Goal: Task Accomplishment & Management: Complete application form

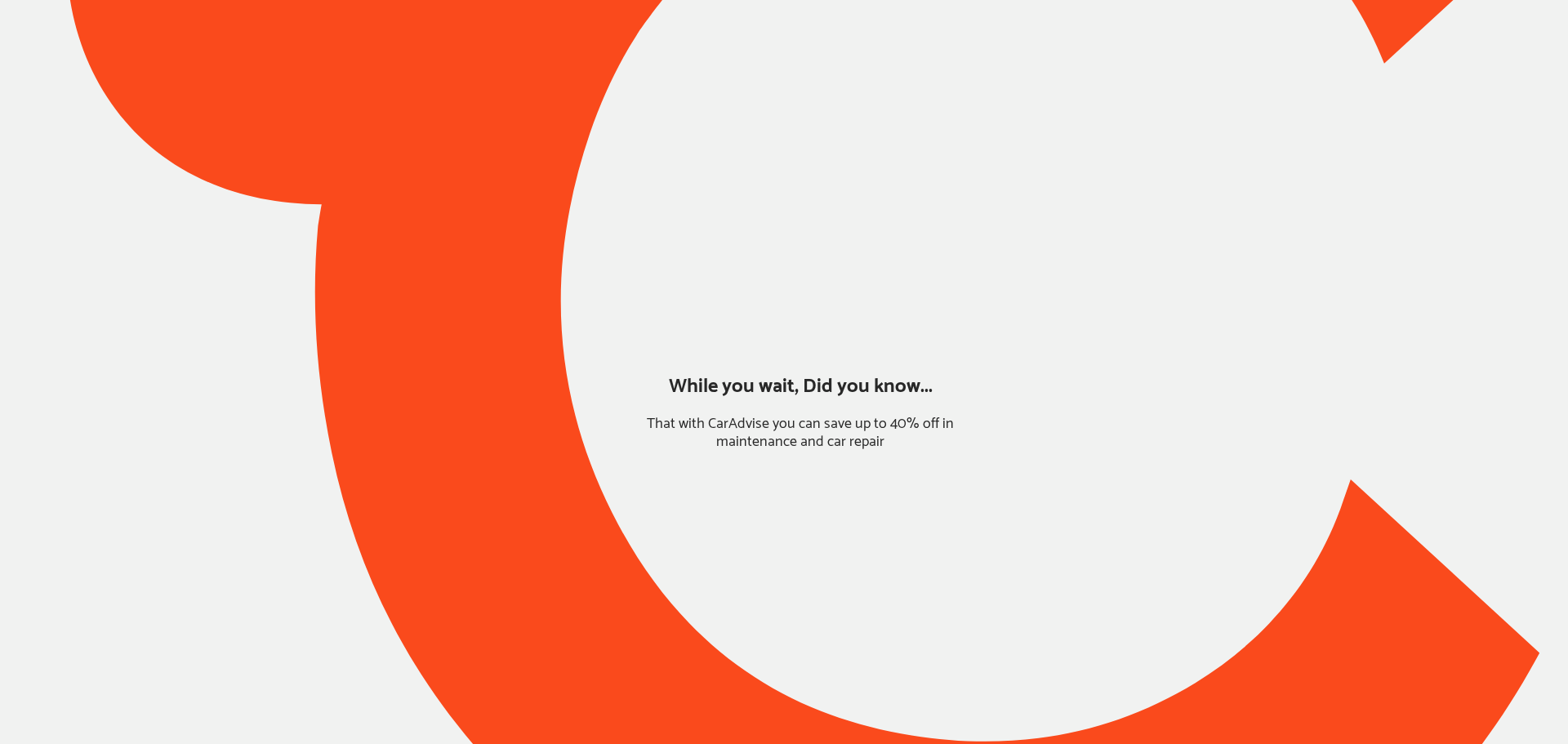
type input "*******"
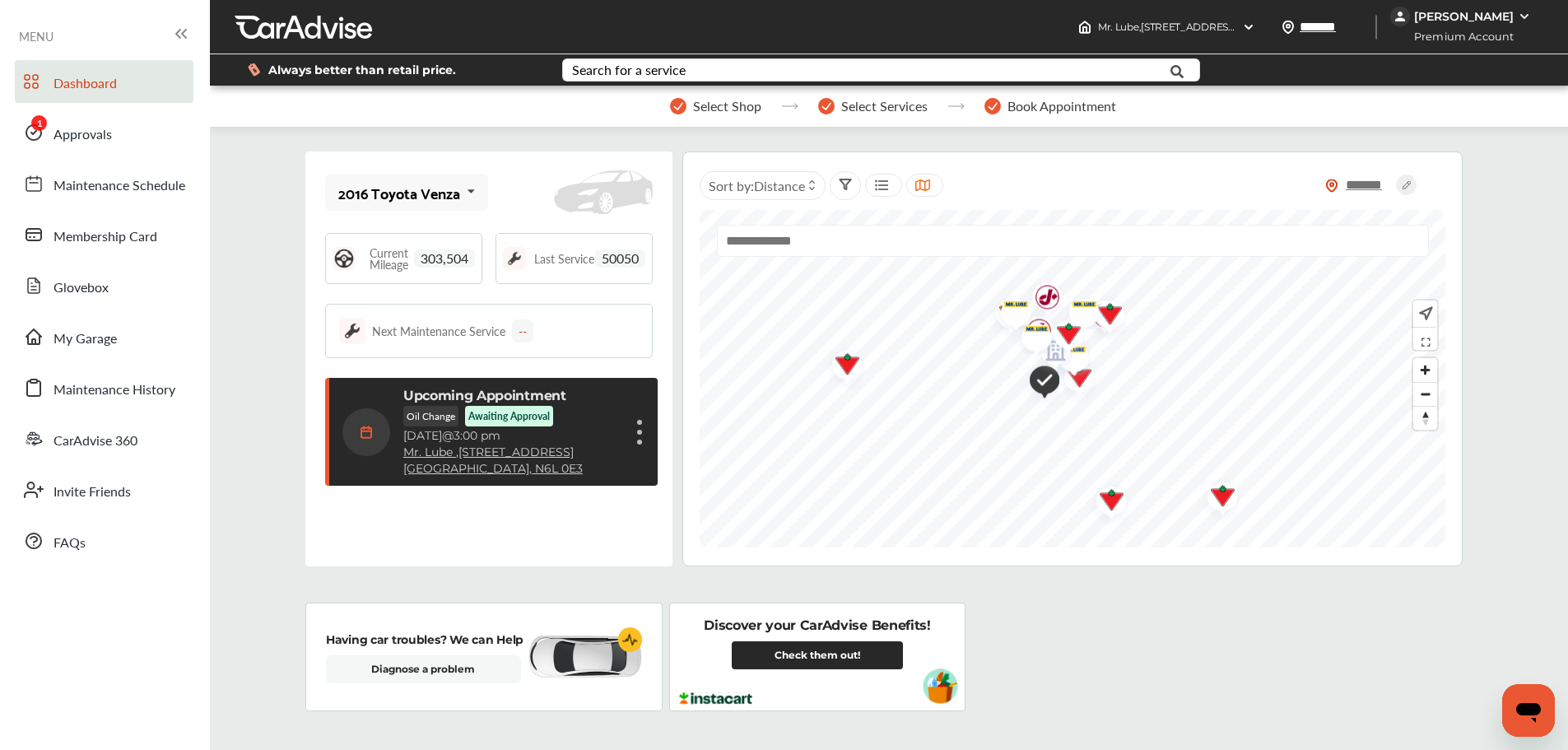
click at [75, 128] on span "Approvals" at bounding box center [82, 134] width 58 height 21
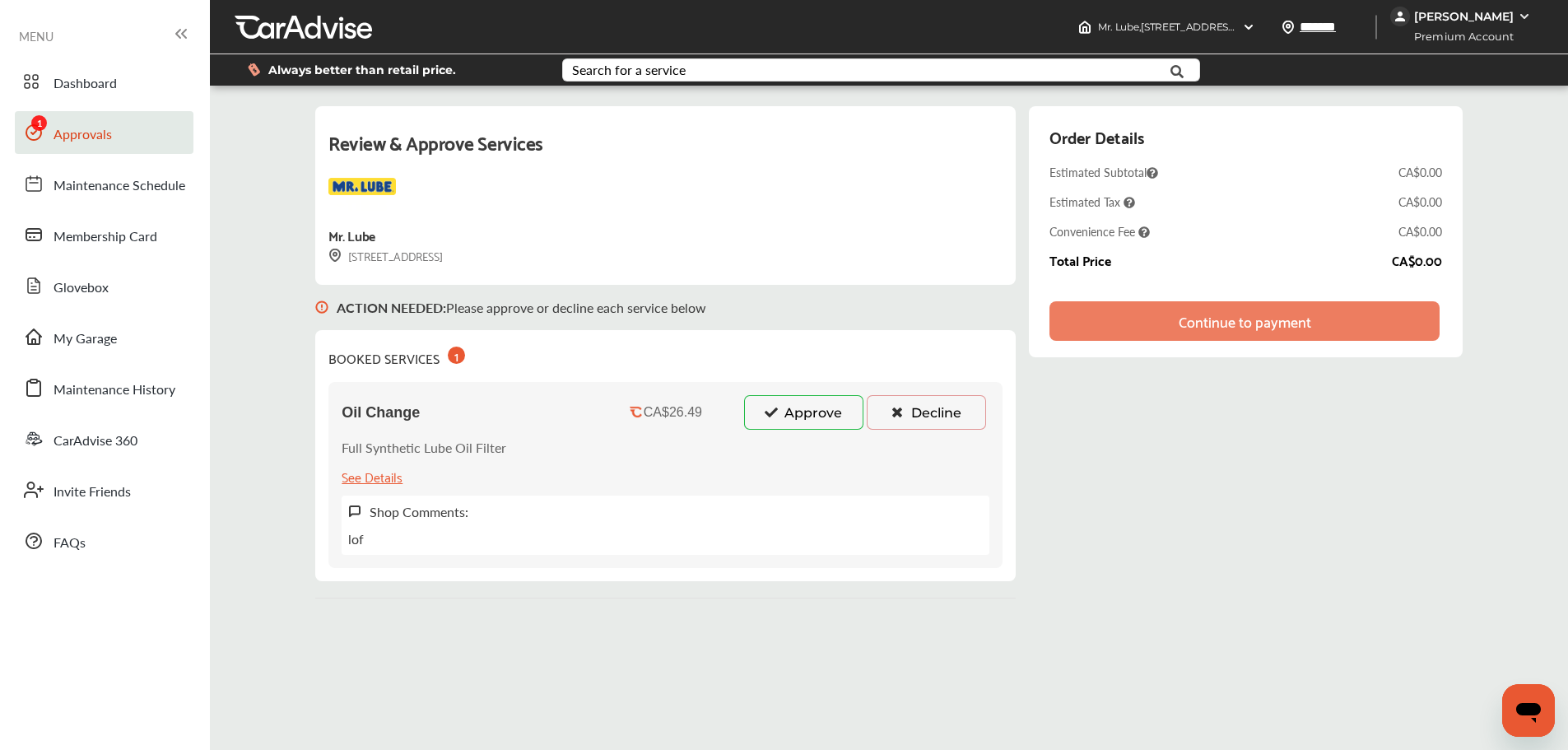
click at [787, 417] on button "Approve" at bounding box center [803, 412] width 120 height 35
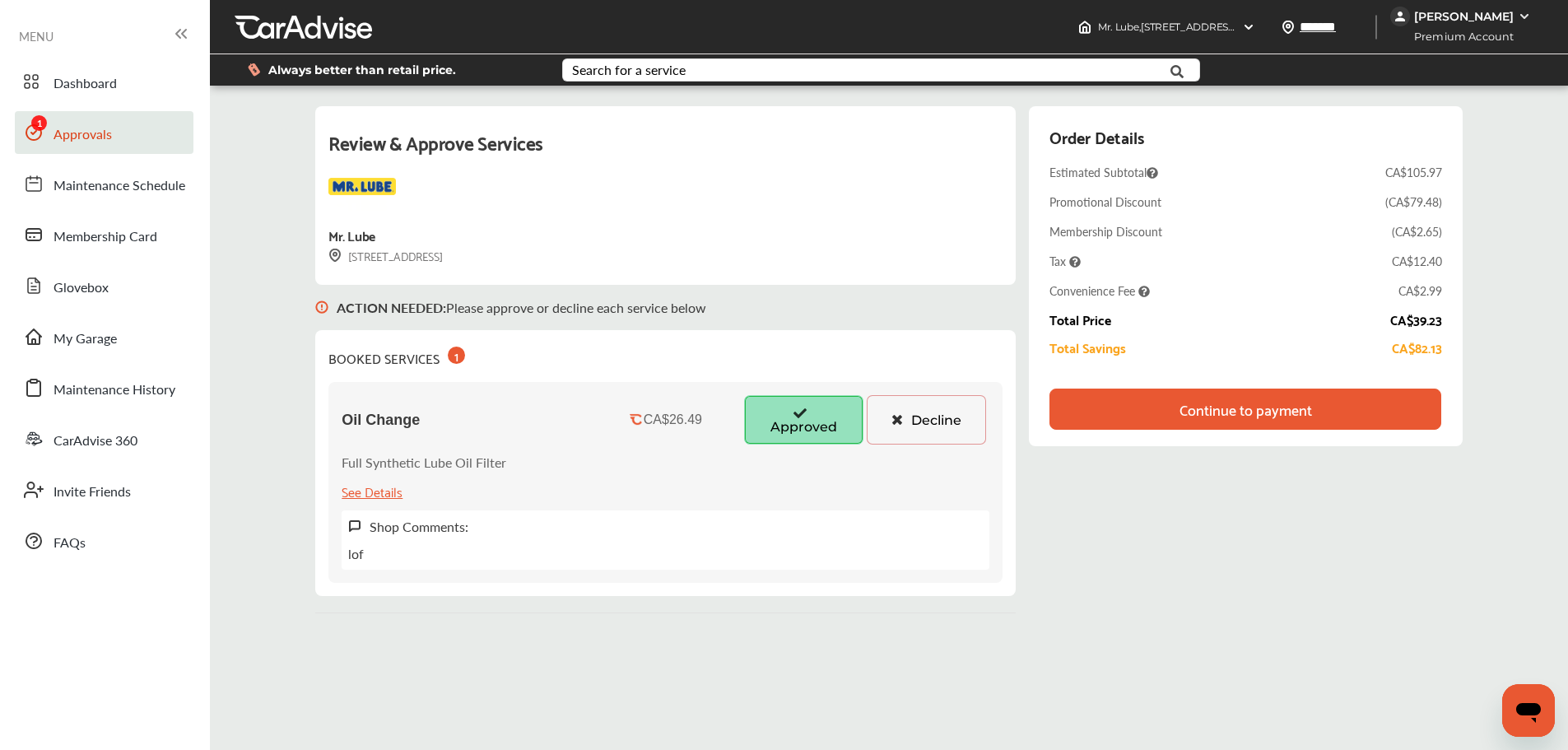
click at [1259, 417] on div "Continue to payment" at bounding box center [1245, 410] width 133 height 17
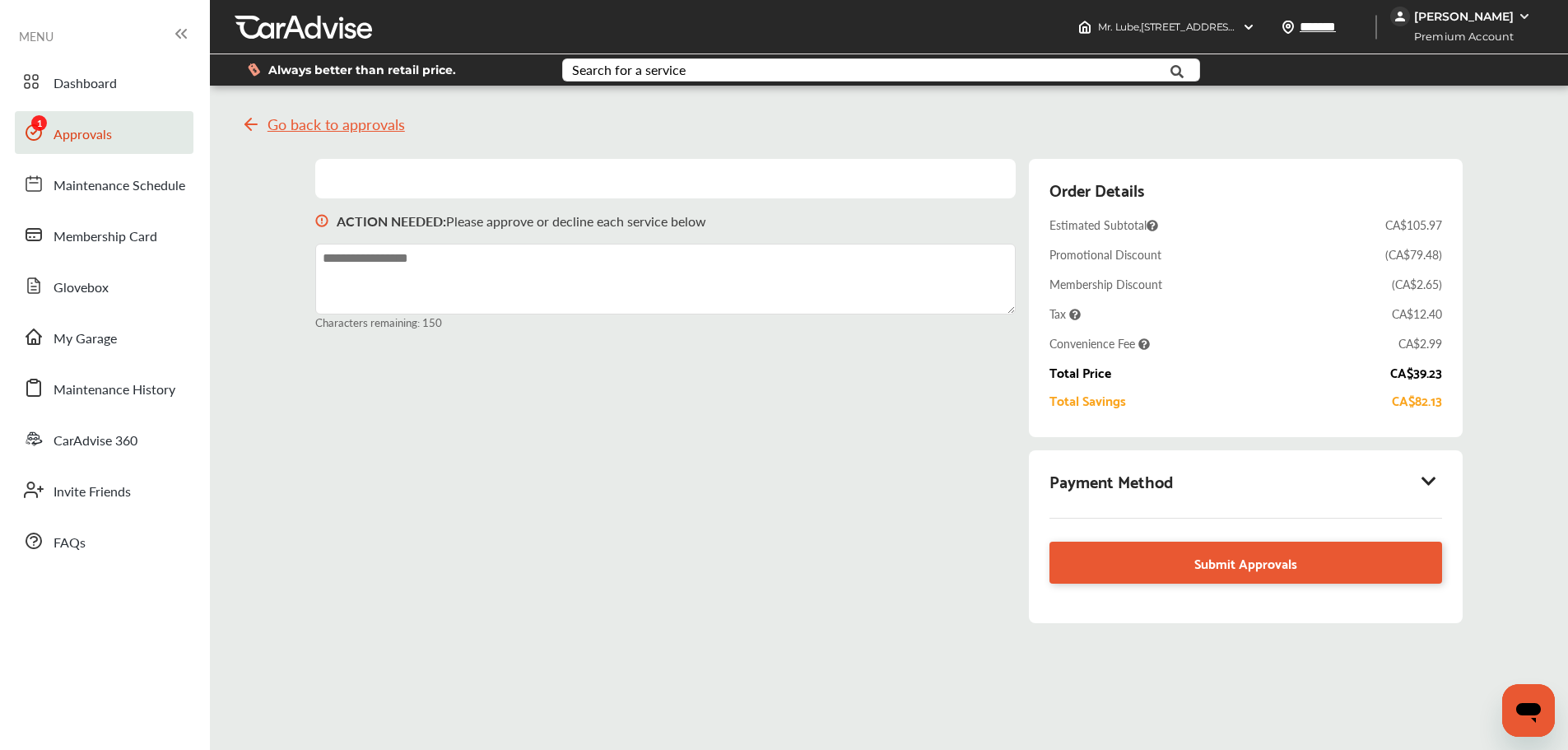
click at [1288, 485] on div "Payment Method" at bounding box center [1245, 480] width 392 height 28
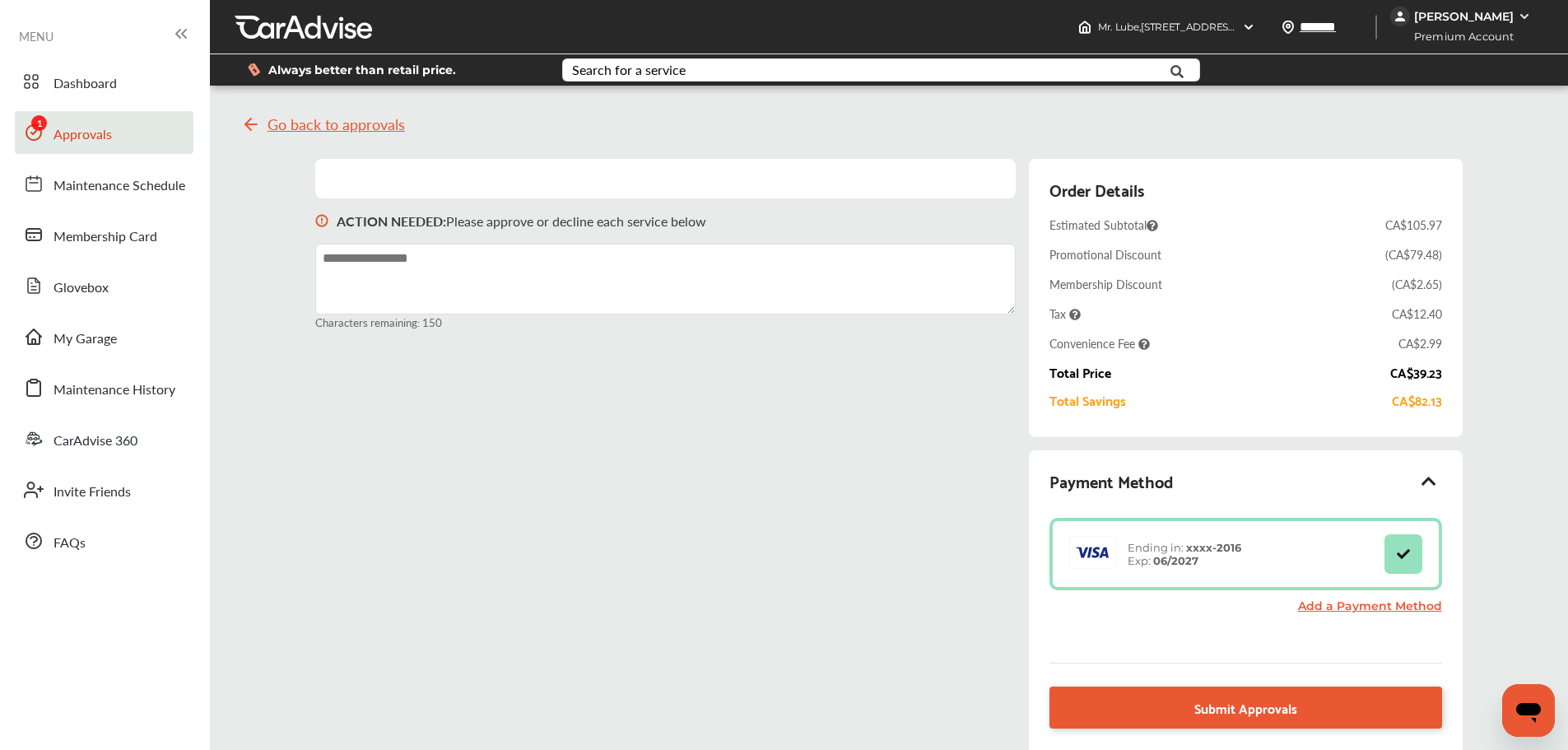
click at [1154, 681] on div "Payment Method Ending in: xxxx- 2016 Exp: 06/2027 Add a Payment Method Submit A…" at bounding box center [1245, 608] width 432 height 317
click at [1152, 720] on link "Submit Approvals" at bounding box center [1245, 708] width 392 height 42
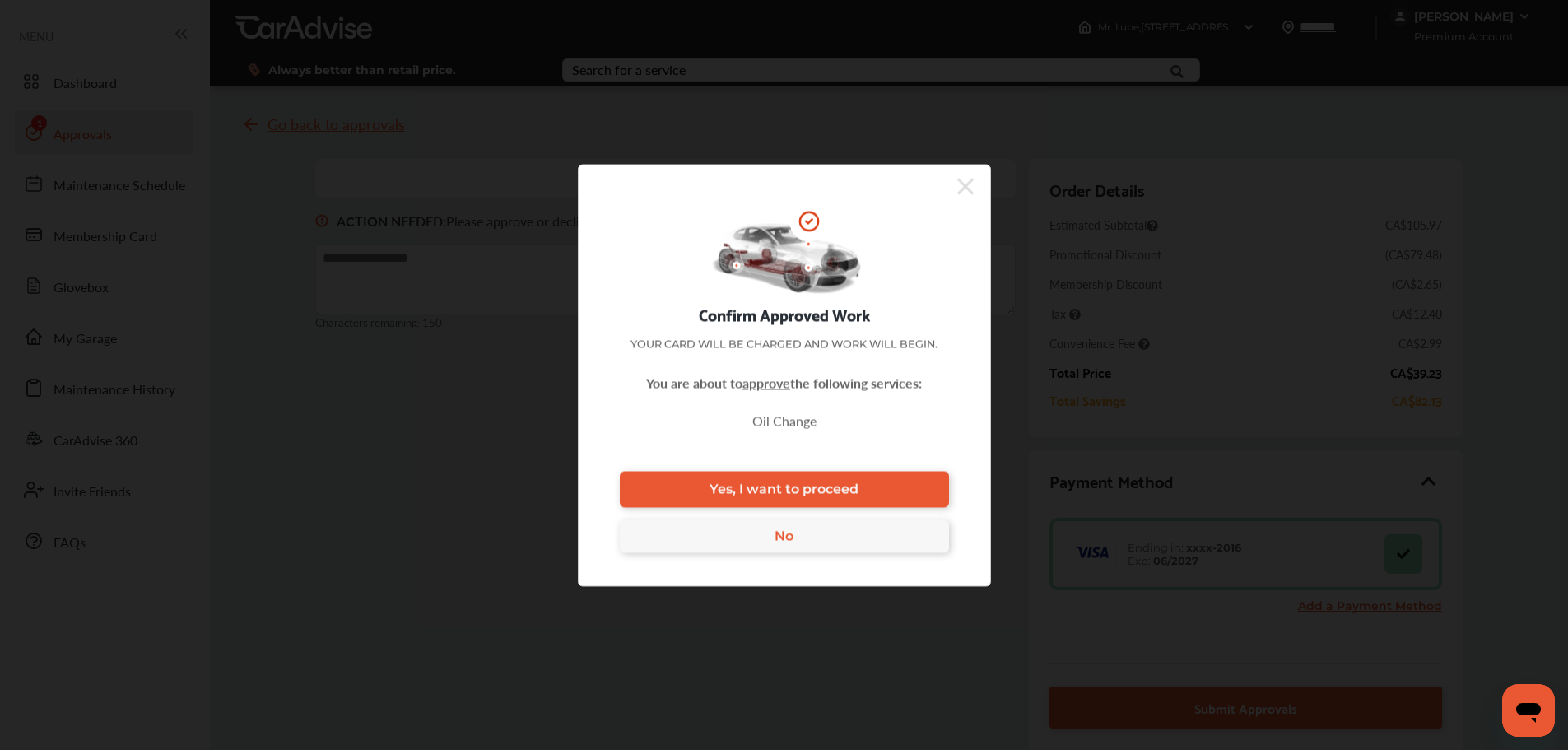
click at [817, 494] on span "Yes, I want to proceed" at bounding box center [784, 489] width 149 height 16
